Goal: Task Accomplishment & Management: Use online tool/utility

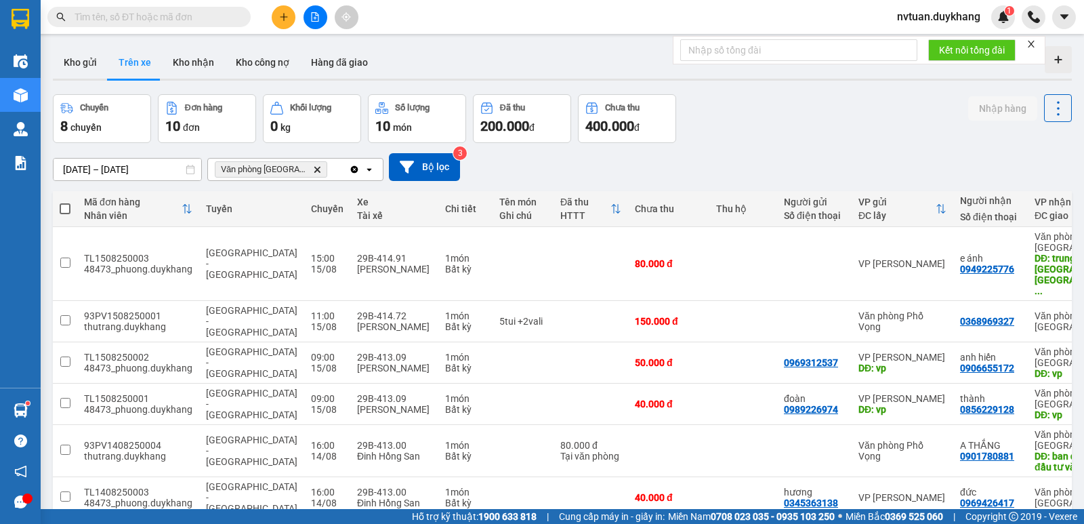
scroll to position [68, 0]
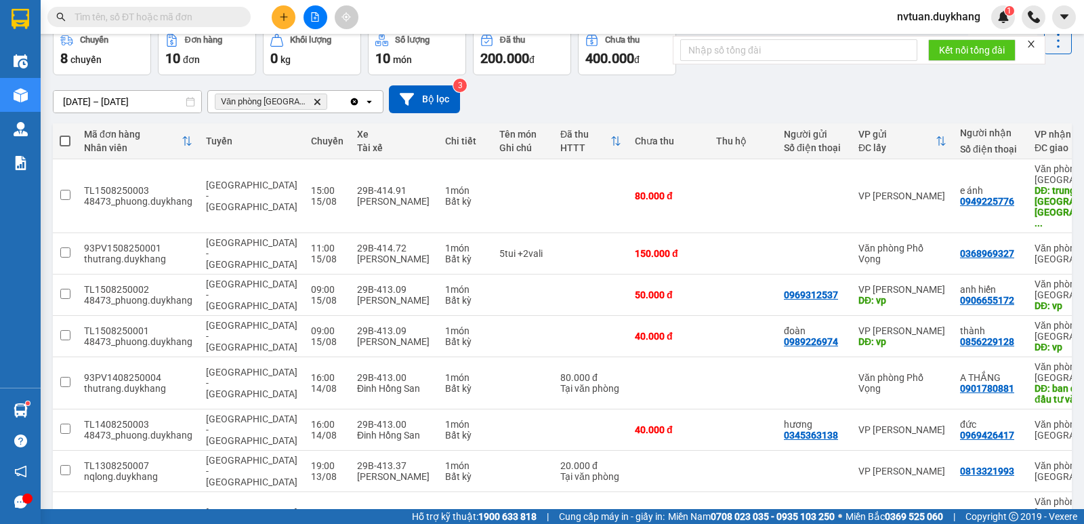
click at [280, 15] on icon "plus" at bounding box center [283, 16] width 9 height 9
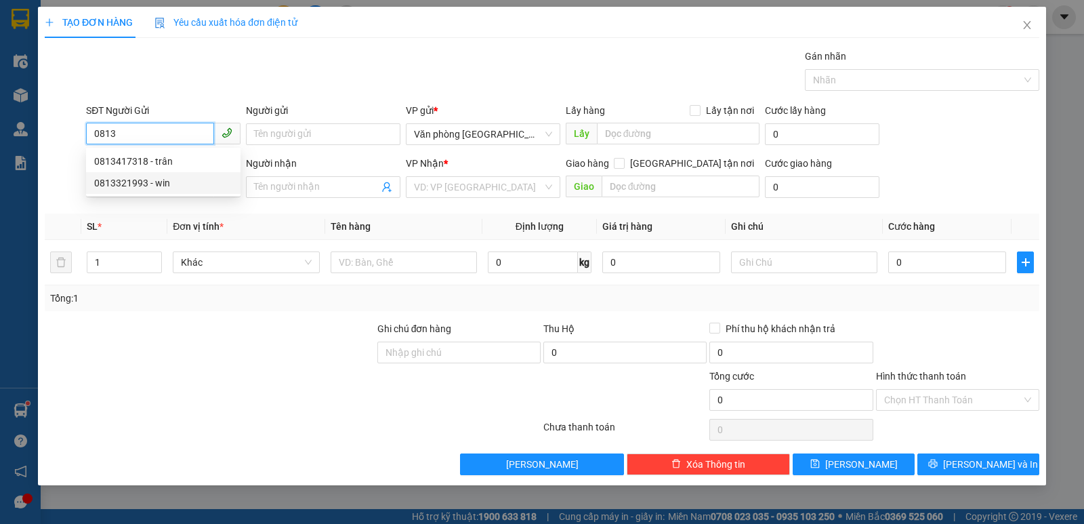
click at [159, 188] on div "0813321993 - win" at bounding box center [163, 182] width 138 height 15
type input "0813321993"
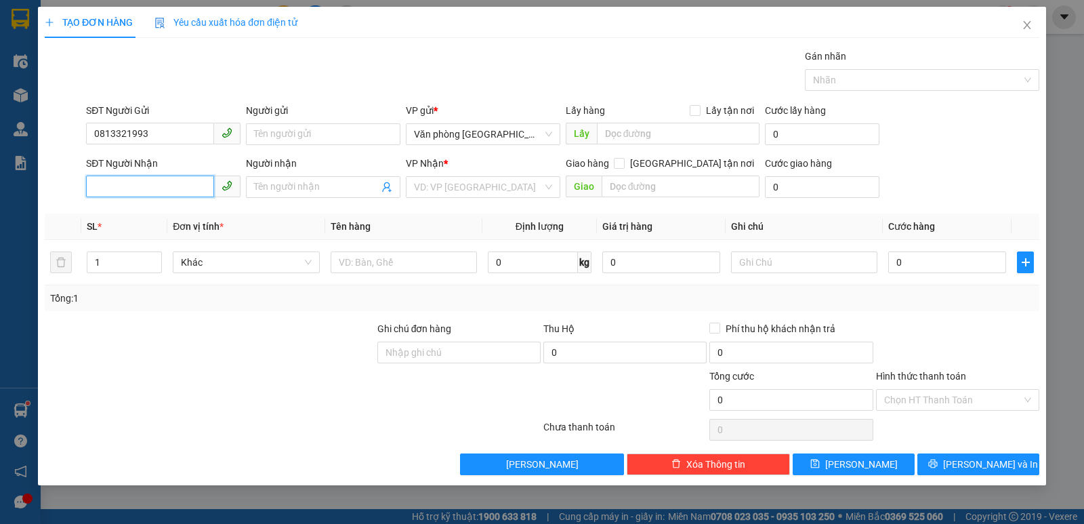
click at [150, 184] on input "SĐT Người Nhận" at bounding box center [150, 186] width 128 height 22
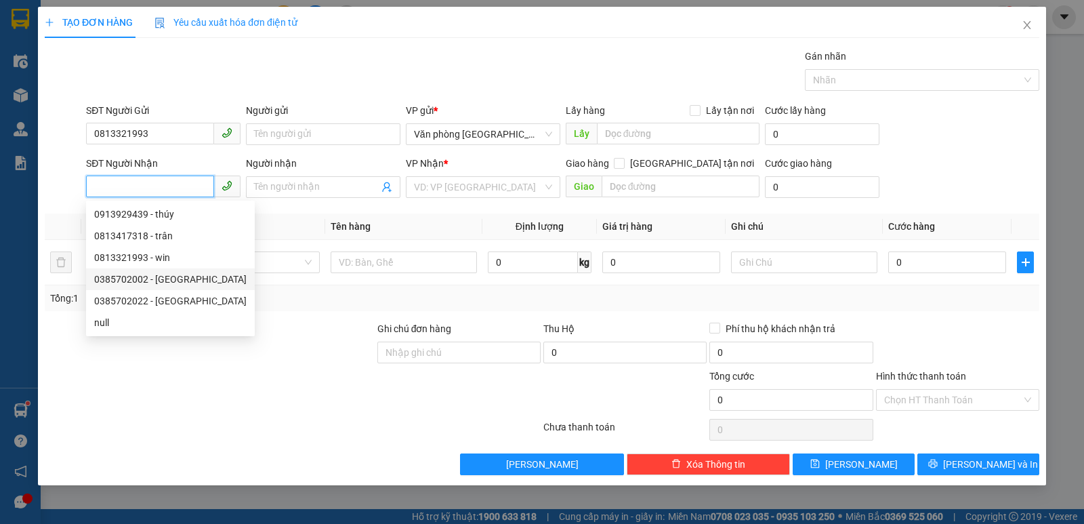
click at [161, 279] on div "0385702002 - [GEOGRAPHIC_DATA]" at bounding box center [170, 279] width 152 height 15
type input "0385702002"
type input "[PERSON_NAME]"
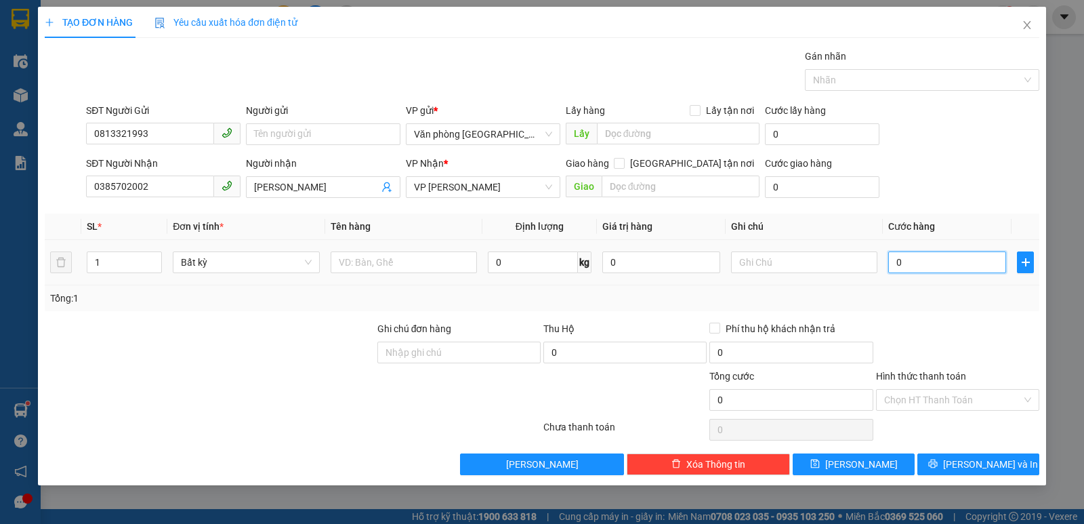
click at [947, 266] on input "0" at bounding box center [947, 262] width 118 height 22
type input "23"
type input "2"
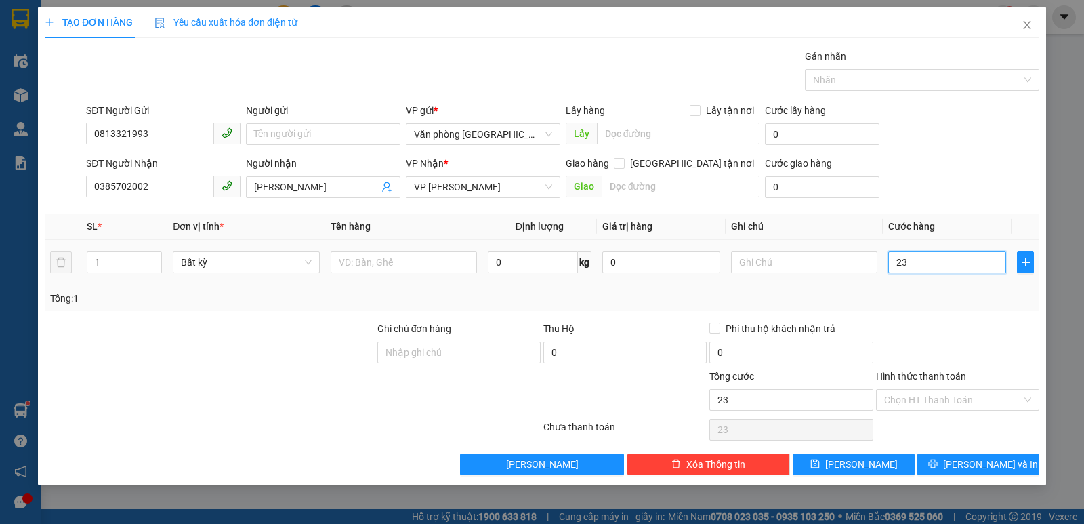
type input "2"
type input "20"
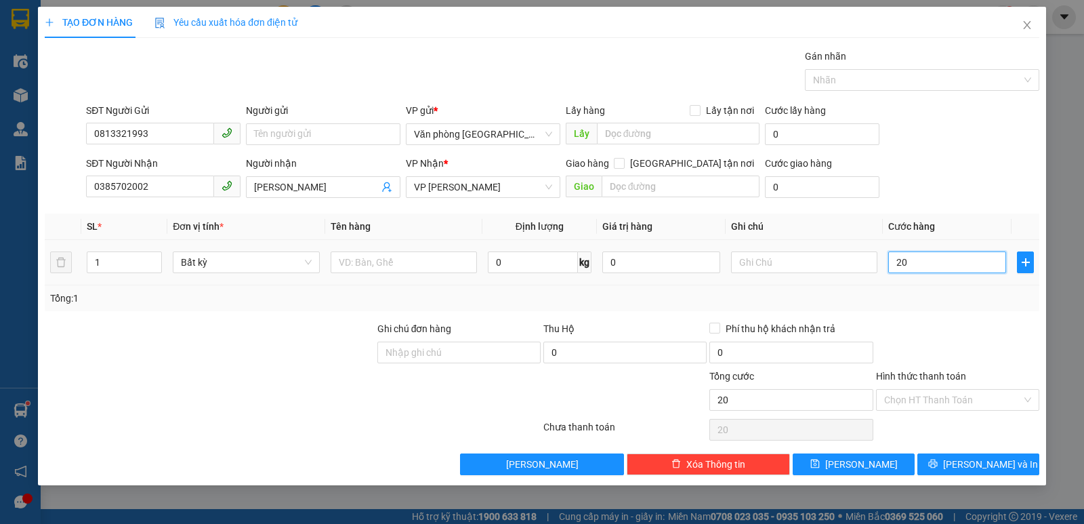
type input "200"
type input "2.000"
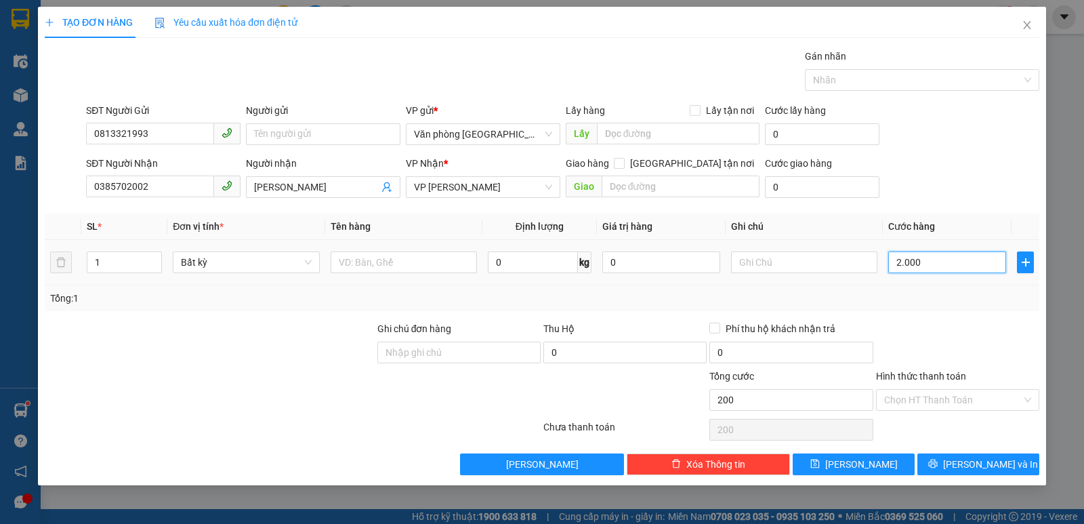
type input "2.000"
type input "20.000"
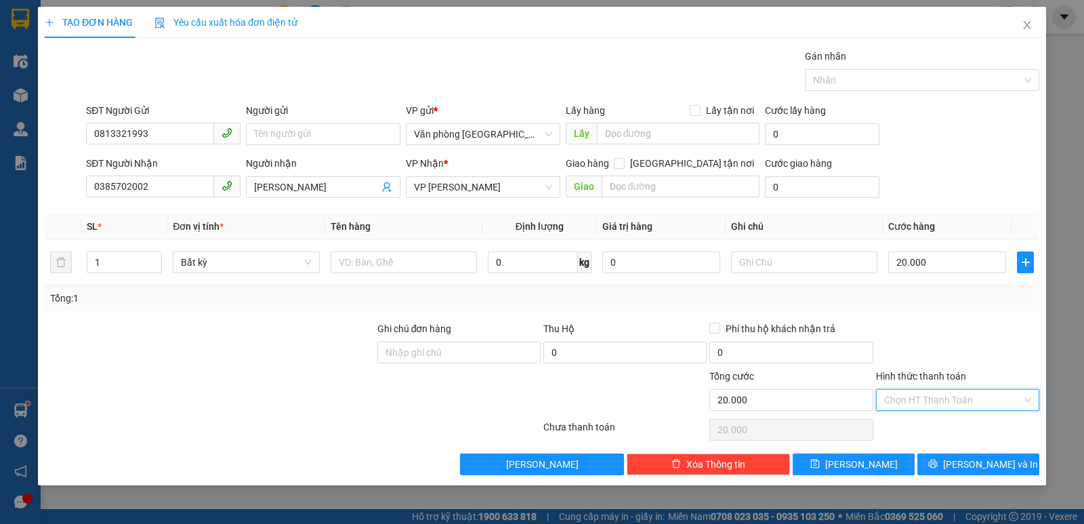
click at [955, 404] on input "Hình thức thanh toán" at bounding box center [953, 400] width 138 height 20
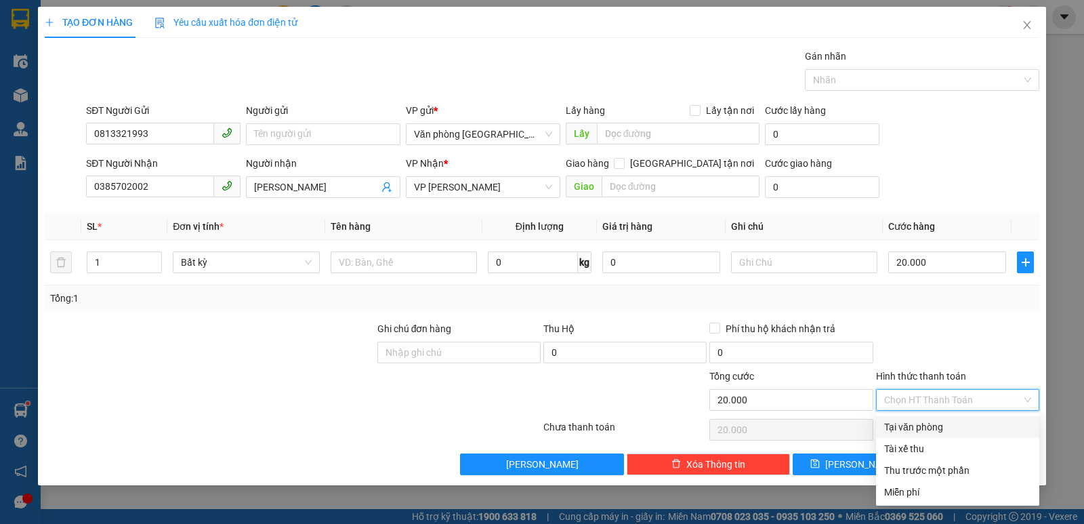
click at [939, 430] on div "Tại văn phòng" at bounding box center [957, 426] width 147 height 15
type input "0"
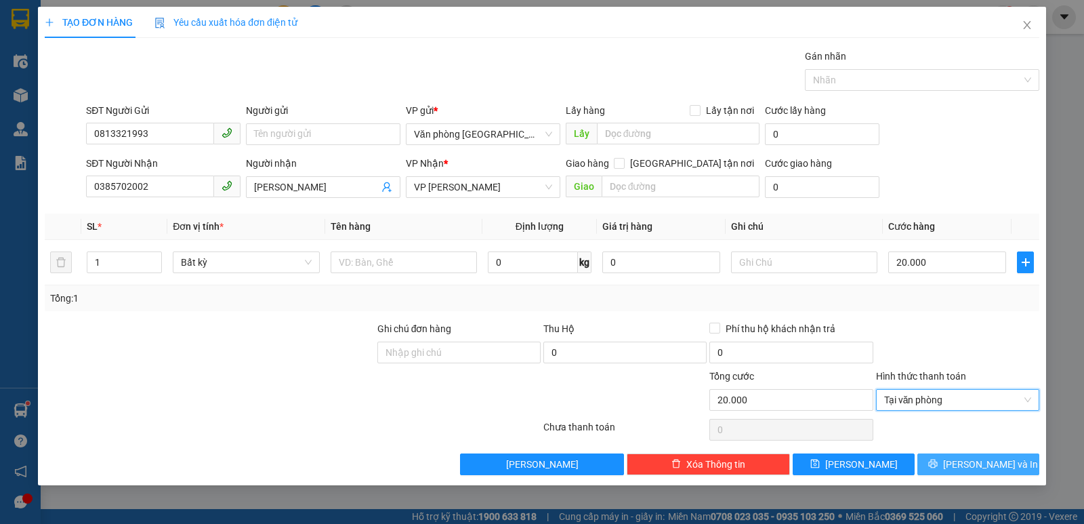
drag, startPoint x: 972, startPoint y: 460, endPoint x: 966, endPoint y: 466, distance: 8.6
click at [972, 461] on span "[PERSON_NAME] và In" at bounding box center [990, 464] width 95 height 15
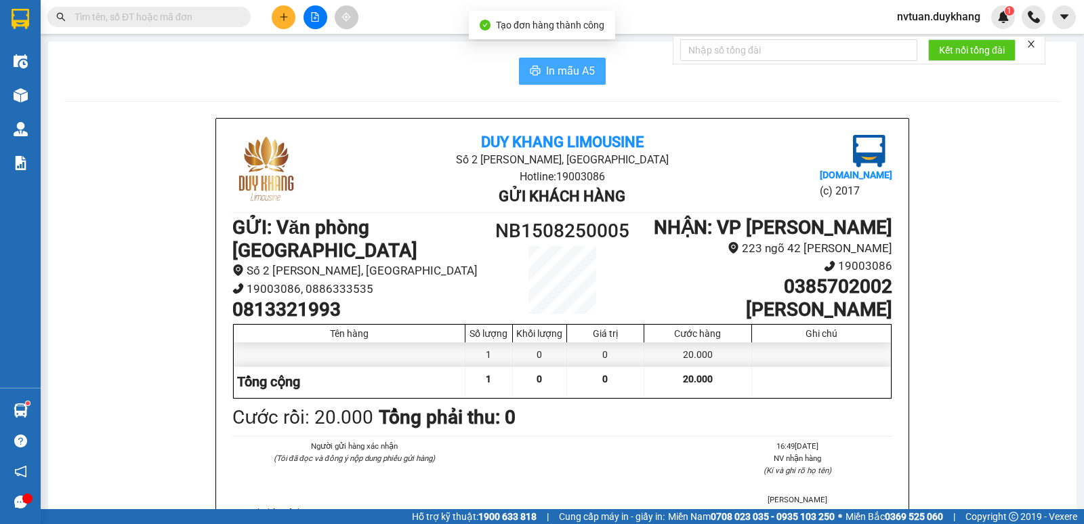
click at [559, 69] on span "In mẫu A5" at bounding box center [570, 70] width 49 height 17
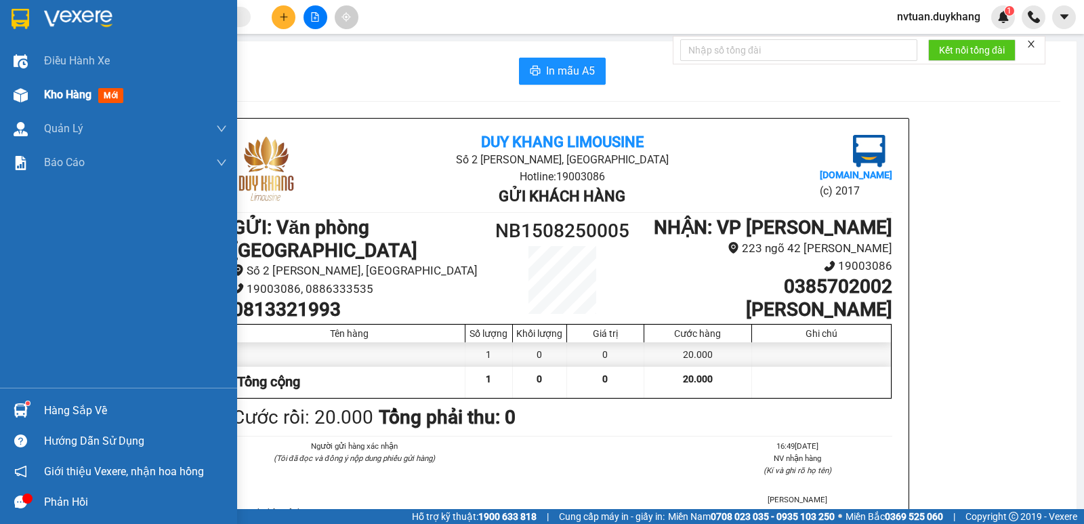
click at [58, 96] on span "Kho hàng" at bounding box center [67, 94] width 47 height 13
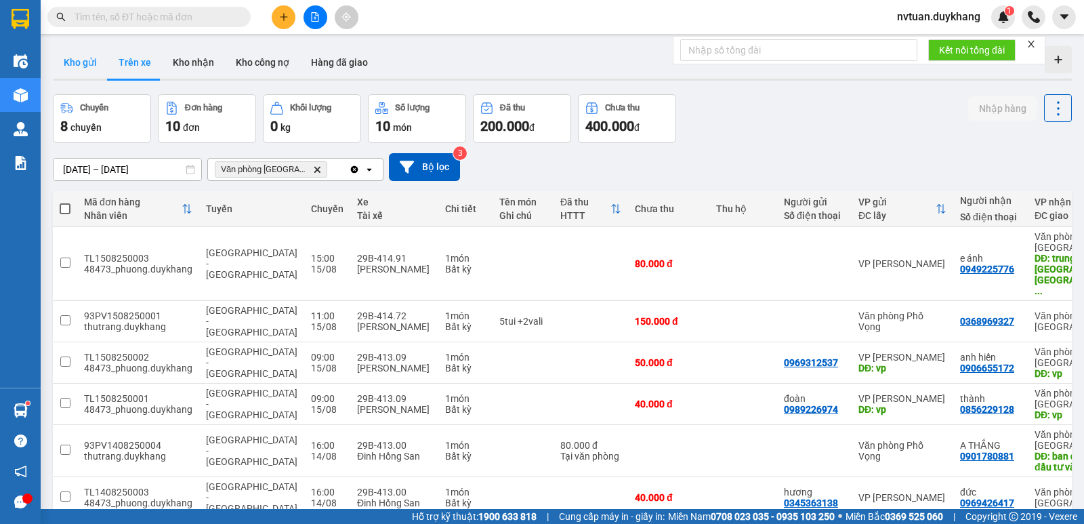
click at [84, 65] on button "Kho gửi" at bounding box center [80, 62] width 55 height 33
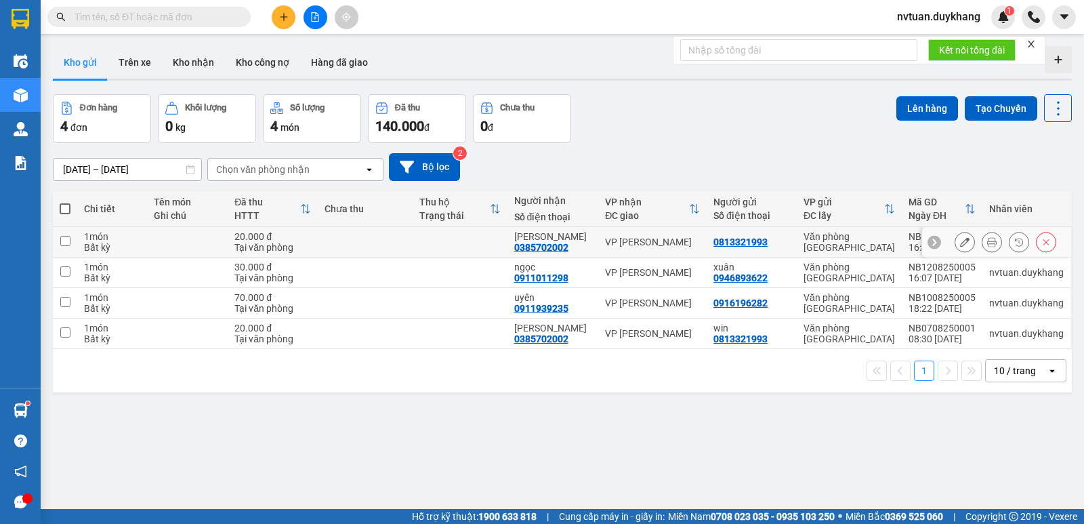
click at [60, 245] on input "checkbox" at bounding box center [65, 241] width 10 height 10
checkbox input "true"
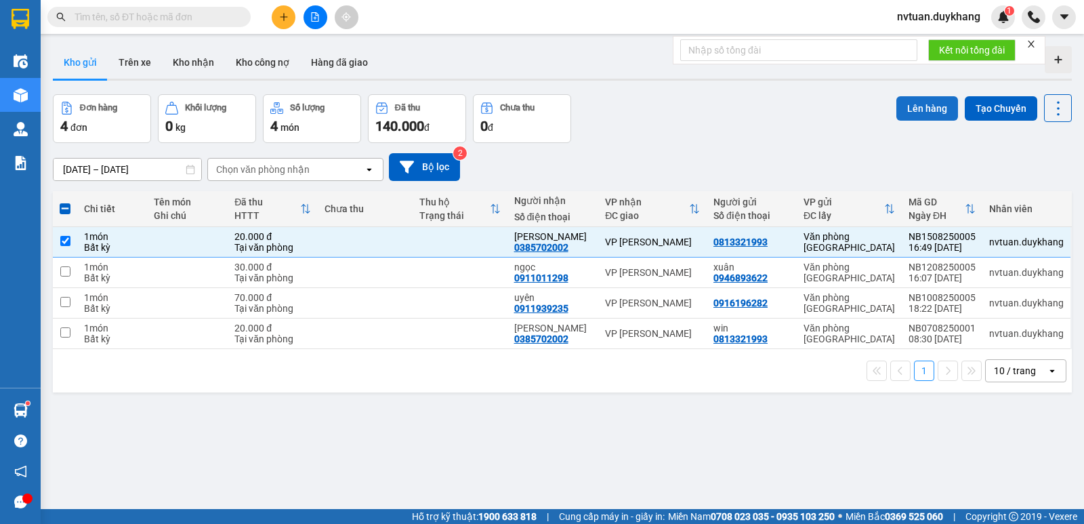
click at [916, 105] on button "Lên hàng" at bounding box center [927, 108] width 62 height 24
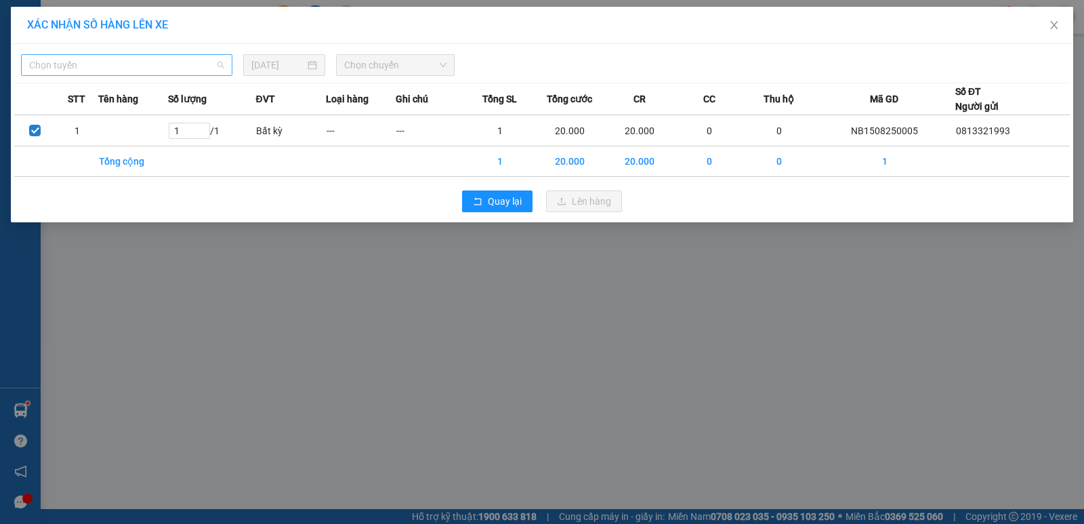
click at [117, 56] on span "Chọn tuyến" at bounding box center [126, 65] width 195 height 20
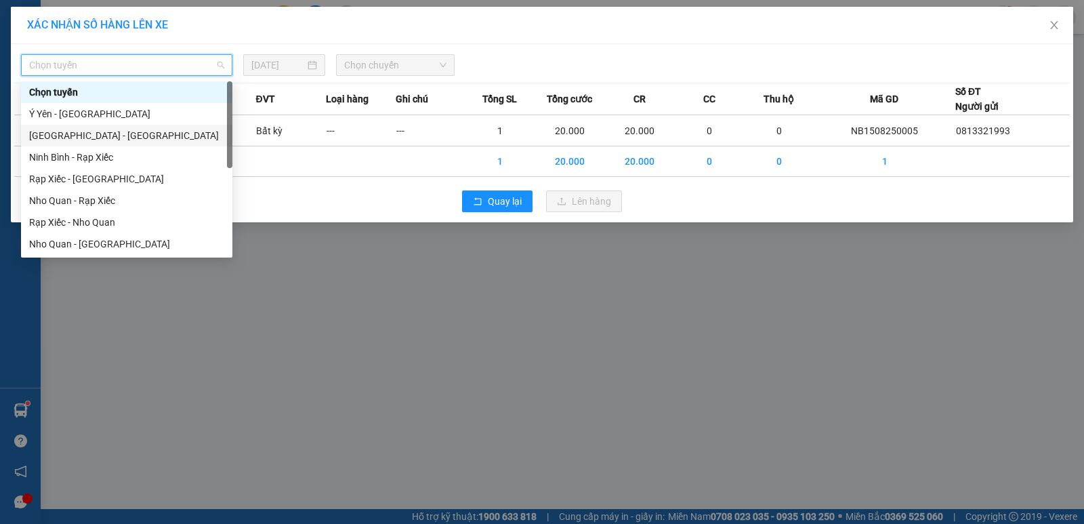
scroll to position [65, 0]
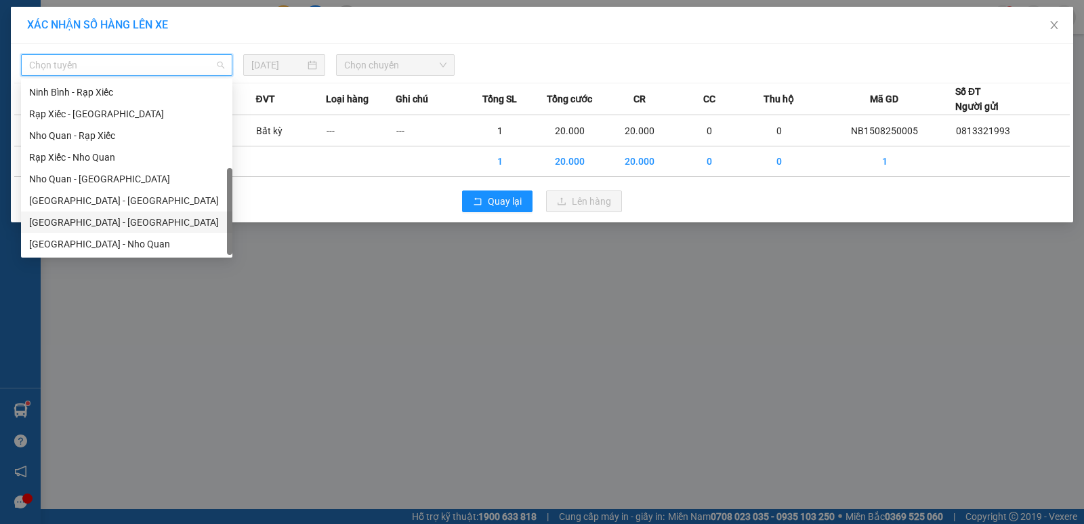
click at [94, 221] on div "[GEOGRAPHIC_DATA] - [GEOGRAPHIC_DATA]" at bounding box center [126, 222] width 195 height 15
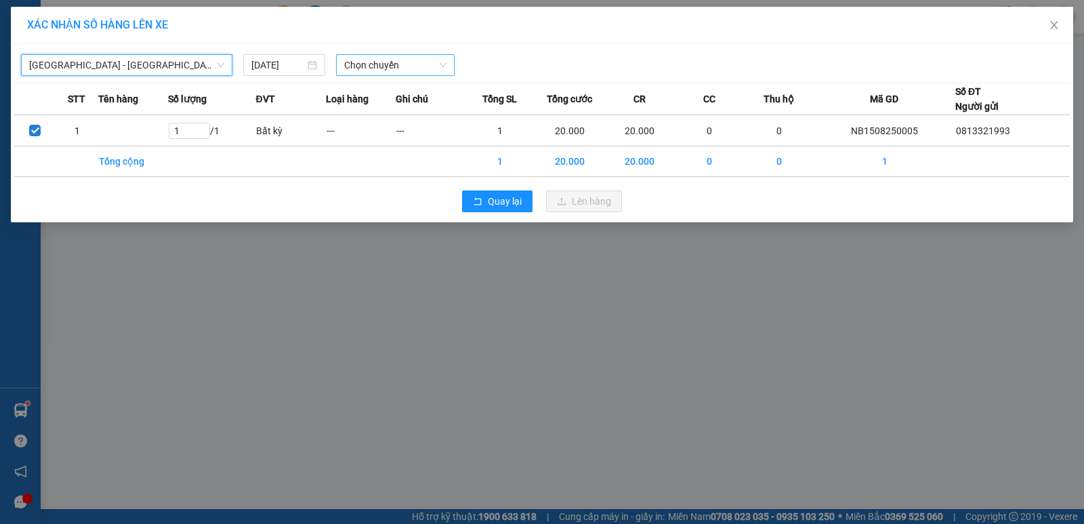
click at [398, 67] on span "Chọn chuyến" at bounding box center [395, 65] width 102 height 20
click at [393, 63] on span "Chọn chuyến" at bounding box center [395, 65] width 102 height 20
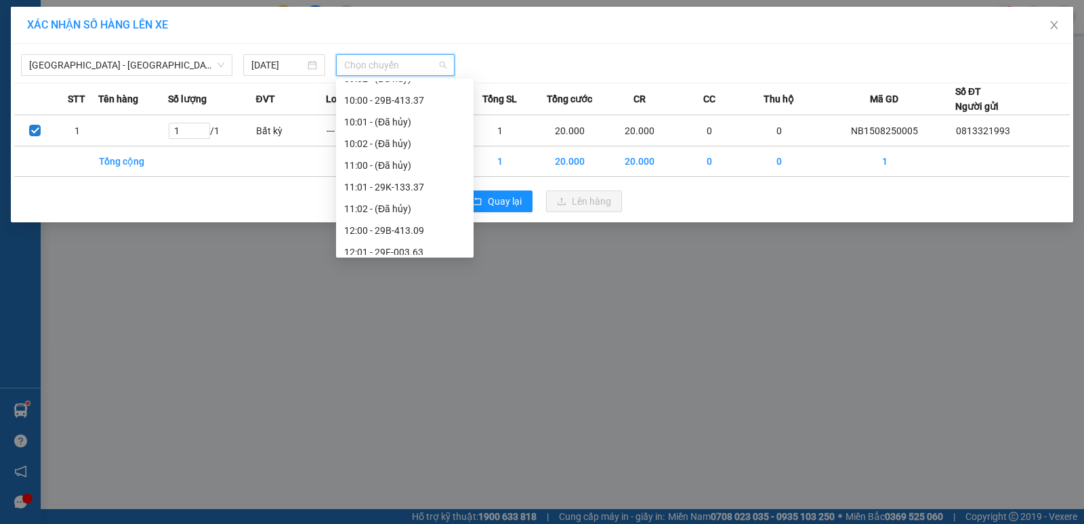
scroll to position [745, 0]
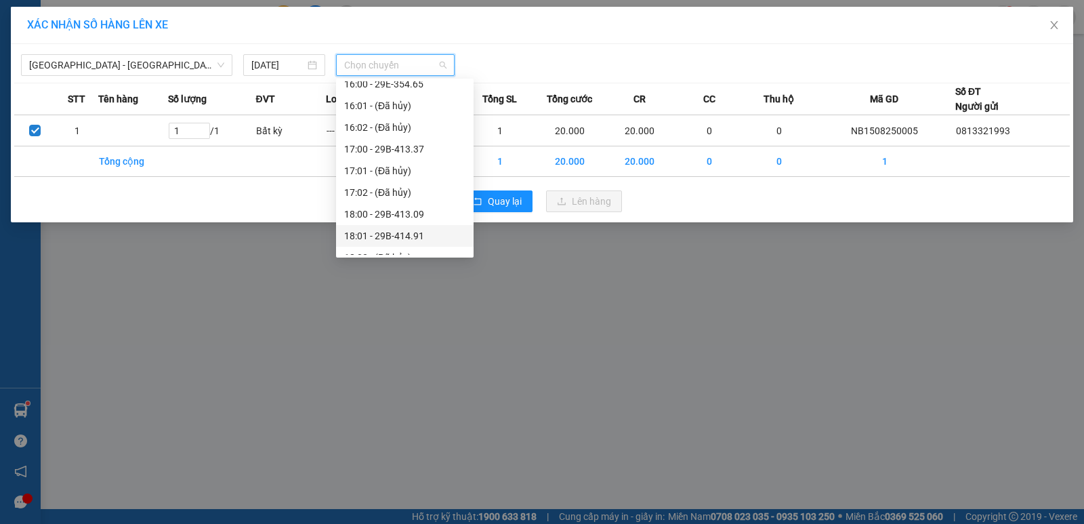
click at [417, 236] on div "18:01 - 29B-414.91" at bounding box center [404, 235] width 121 height 15
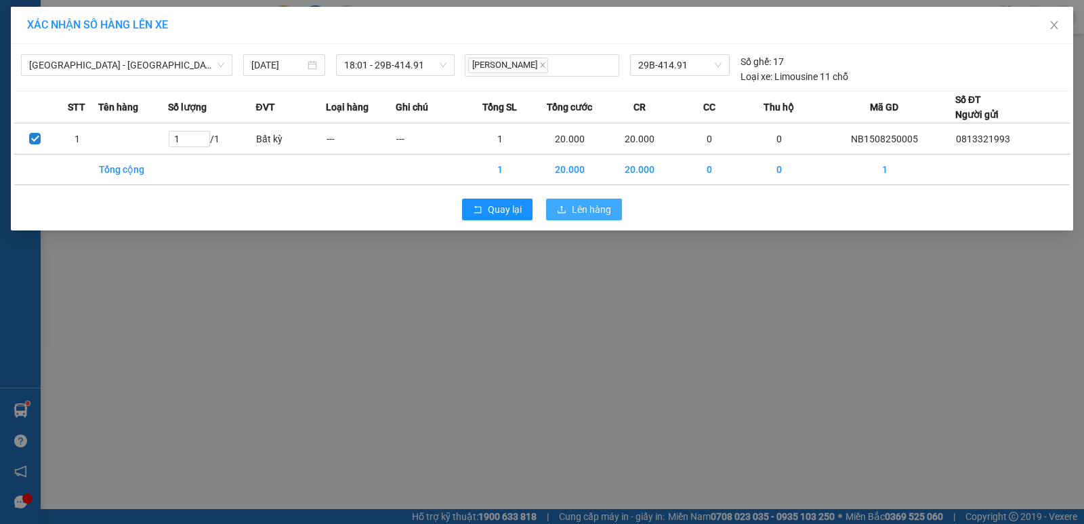
click at [579, 209] on span "Lên hàng" at bounding box center [591, 209] width 39 height 15
